Goal: Information Seeking & Learning: Learn about a topic

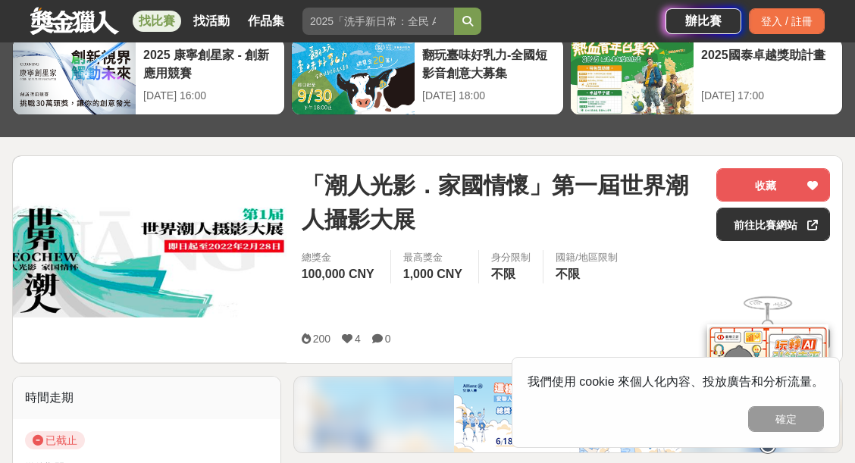
scroll to position [152, 0]
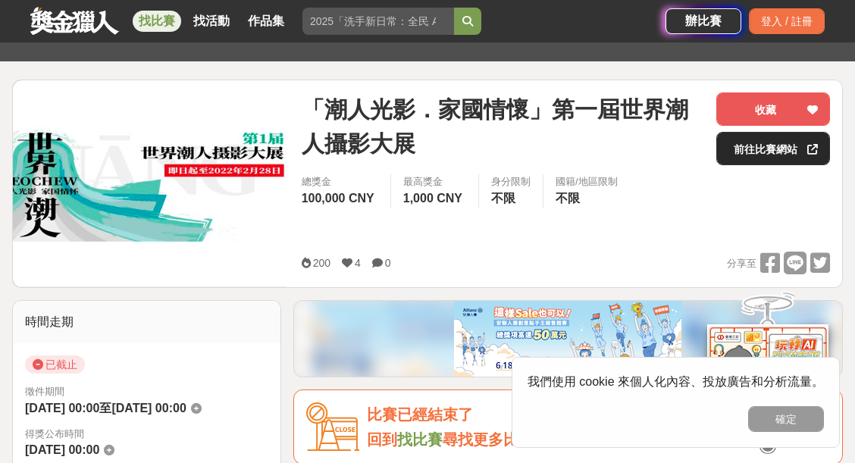
click at [754, 151] on link "前往比賽網站" at bounding box center [773, 148] width 114 height 33
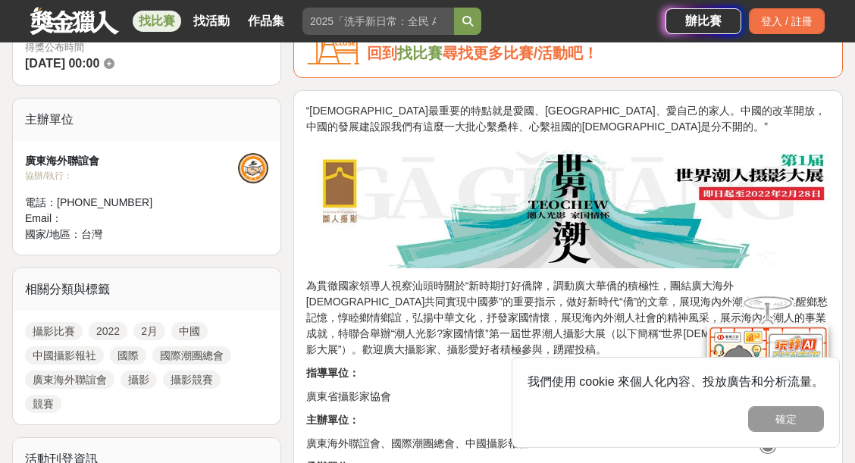
scroll to position [455, 0]
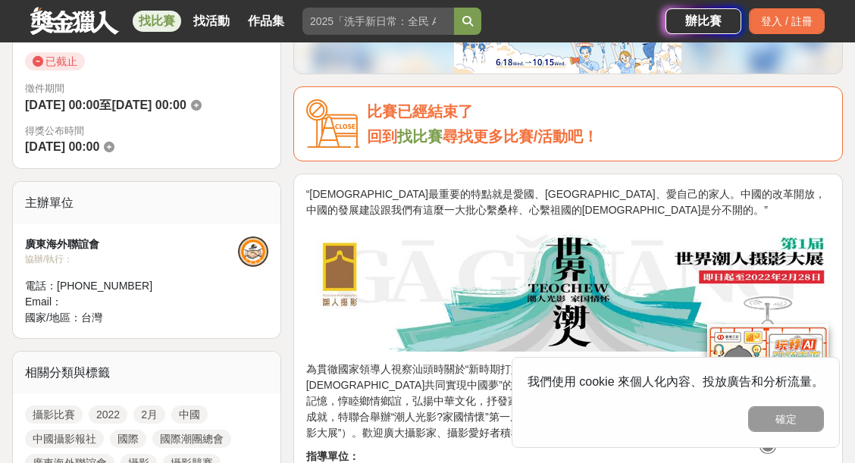
click at [423, 141] on link "找比賽" at bounding box center [419, 136] width 45 height 17
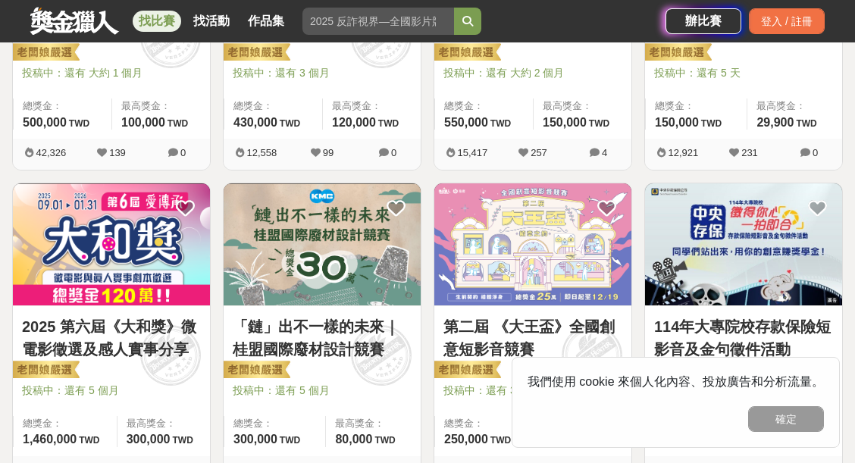
scroll to position [682, 0]
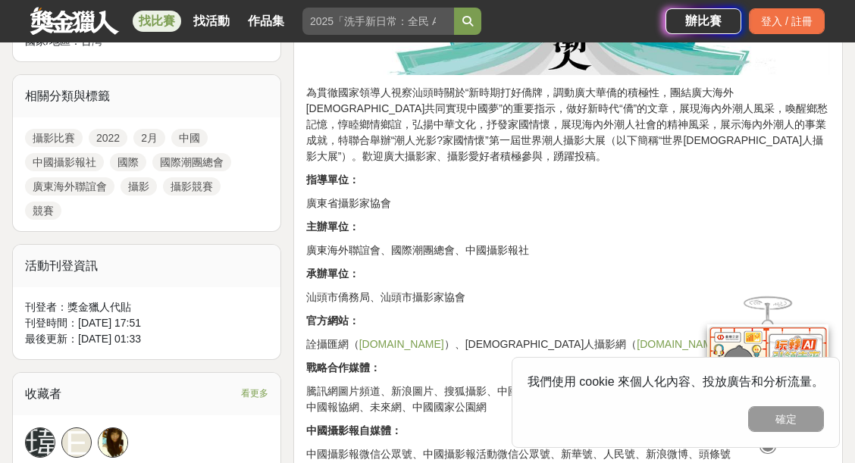
scroll to position [758, 0]
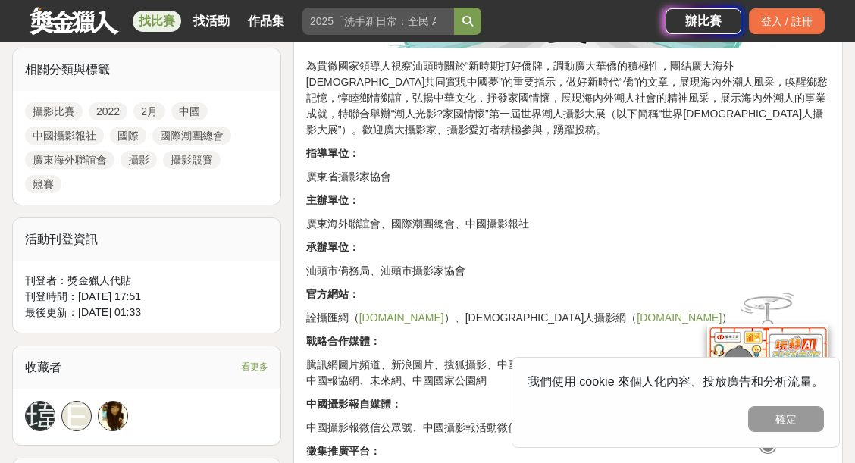
click at [637, 317] on link "www.teochewphoto.com" at bounding box center [679, 318] width 85 height 12
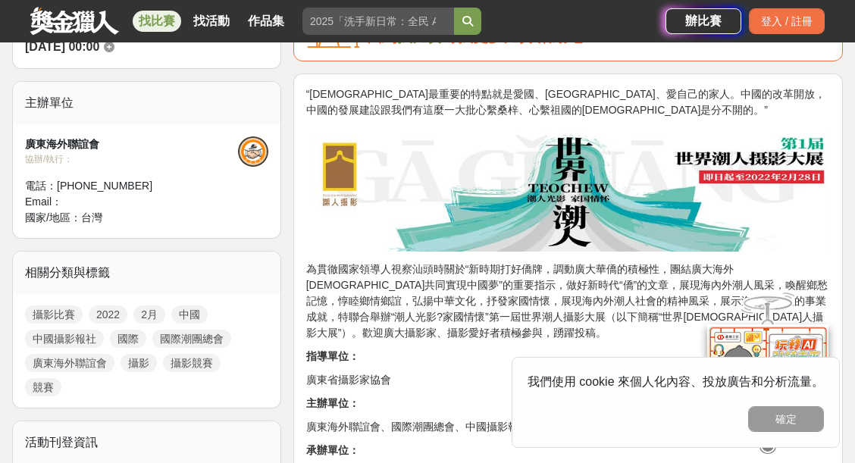
scroll to position [531, 0]
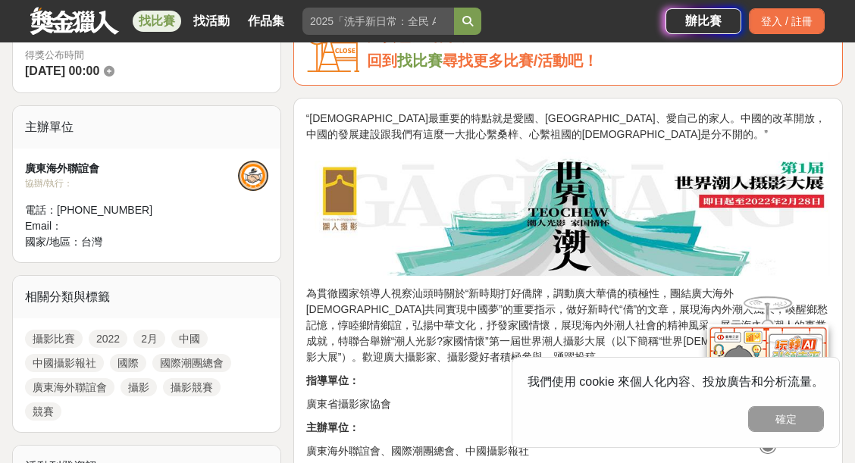
click at [786, 164] on img at bounding box center [568, 214] width 524 height 124
drag, startPoint x: 785, startPoint y: 164, endPoint x: 674, endPoint y: 179, distance: 112.4
click at [674, 179] on img at bounding box center [568, 214] width 524 height 124
click at [677, 177] on img at bounding box center [568, 214] width 524 height 124
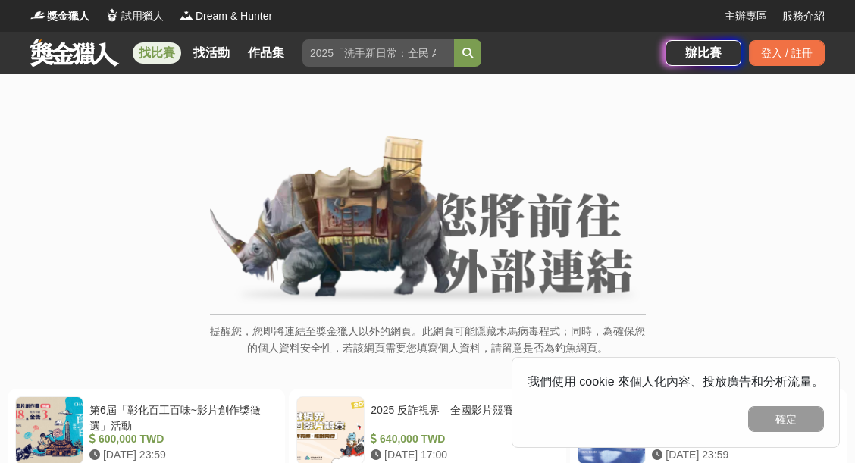
click at [151, 51] on link "找比賽" at bounding box center [157, 52] width 49 height 21
